Goal: Entertainment & Leisure: Consume media (video, audio)

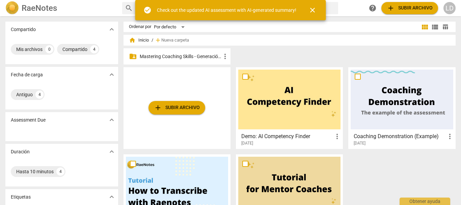
click at [181, 54] on p "Mastering Coaching Skills - Generación 31" at bounding box center [180, 56] width 81 height 7
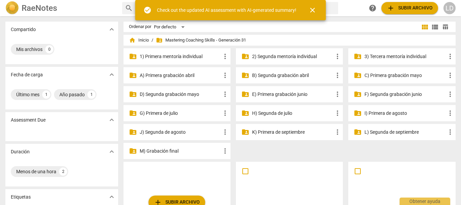
click at [314, 8] on span "close" at bounding box center [312, 10] width 8 height 8
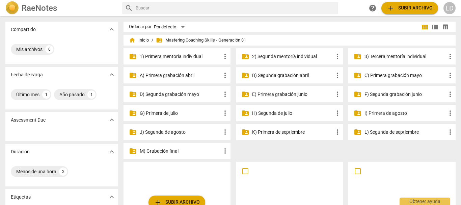
click at [168, 110] on p "G) Primera de julio" at bounding box center [180, 113] width 81 height 7
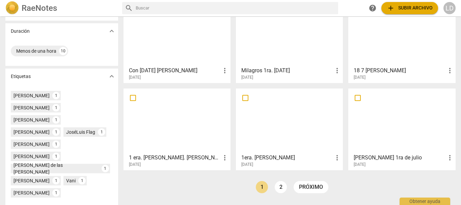
scroll to position [135, 0]
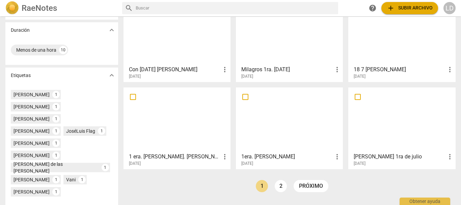
click at [370, 66] on h3 "18 7 [PERSON_NAME]" at bounding box center [399, 69] width 92 height 8
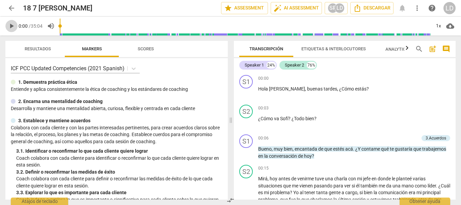
click at [11, 22] on span "play_arrow" at bounding box center [11, 26] width 8 height 8
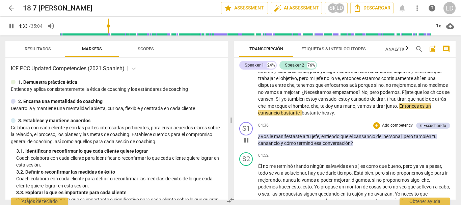
scroll to position [303, 0]
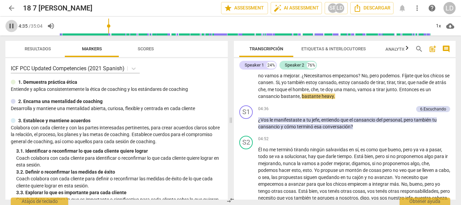
click at [11, 25] on span "pause" at bounding box center [11, 26] width 8 height 8
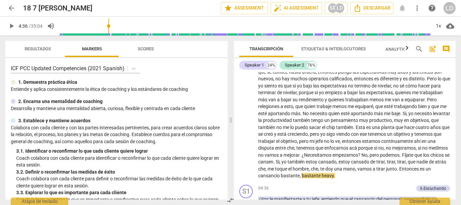
scroll to position [236, 0]
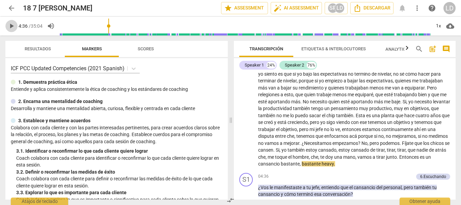
click at [12, 24] on span "play_arrow" at bounding box center [11, 26] width 8 height 8
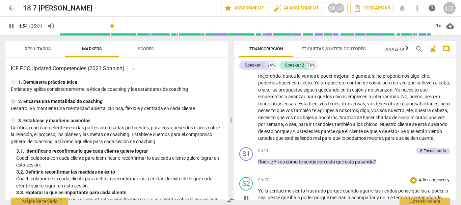
scroll to position [342, 0]
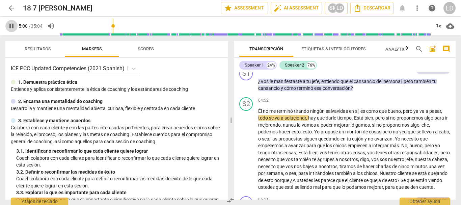
click at [10, 23] on span "pause" at bounding box center [11, 26] width 8 height 8
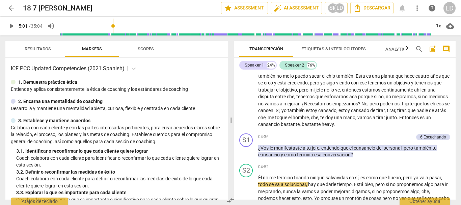
scroll to position [241, 0]
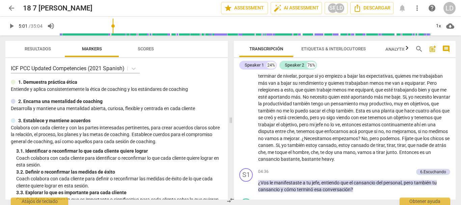
click at [8, 22] on span "play_arrow" at bounding box center [11, 26] width 8 height 8
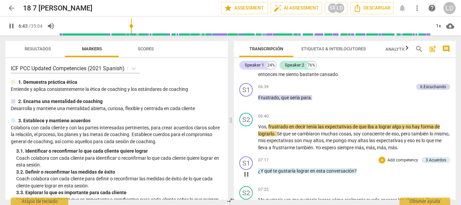
scroll to position [519, 0]
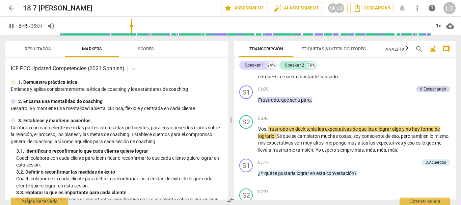
click at [7, 23] on span "pause" at bounding box center [11, 26] width 8 height 8
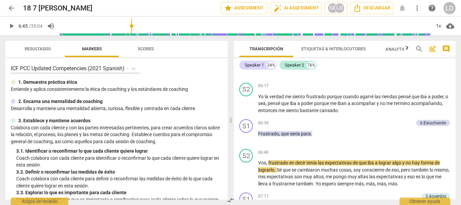
click at [14, 27] on span "play_arrow" at bounding box center [11, 26] width 8 height 8
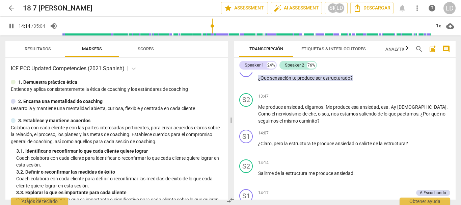
scroll to position [1410, 0]
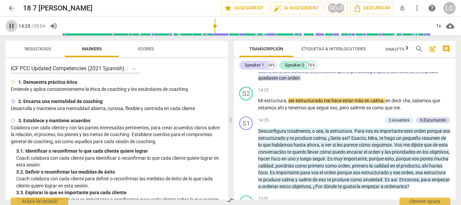
click at [8, 27] on span "pause" at bounding box center [11, 26] width 8 height 8
click at [11, 24] on span "play_arrow" at bounding box center [11, 26] width 8 height 8
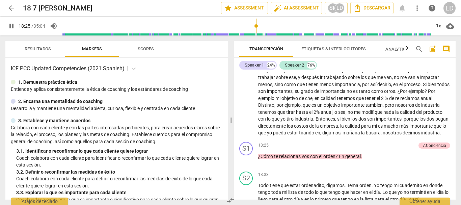
scroll to position [1793, 0]
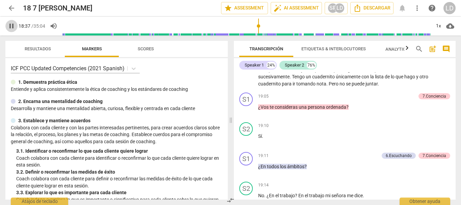
click at [12, 27] on span "pause" at bounding box center [11, 26] width 8 height 8
click at [12, 27] on span "play_arrow" at bounding box center [11, 26] width 8 height 8
click at [10, 23] on span "pause" at bounding box center [11, 26] width 8 height 8
type input "1150"
